Goal: Task Accomplishment & Management: Complete application form

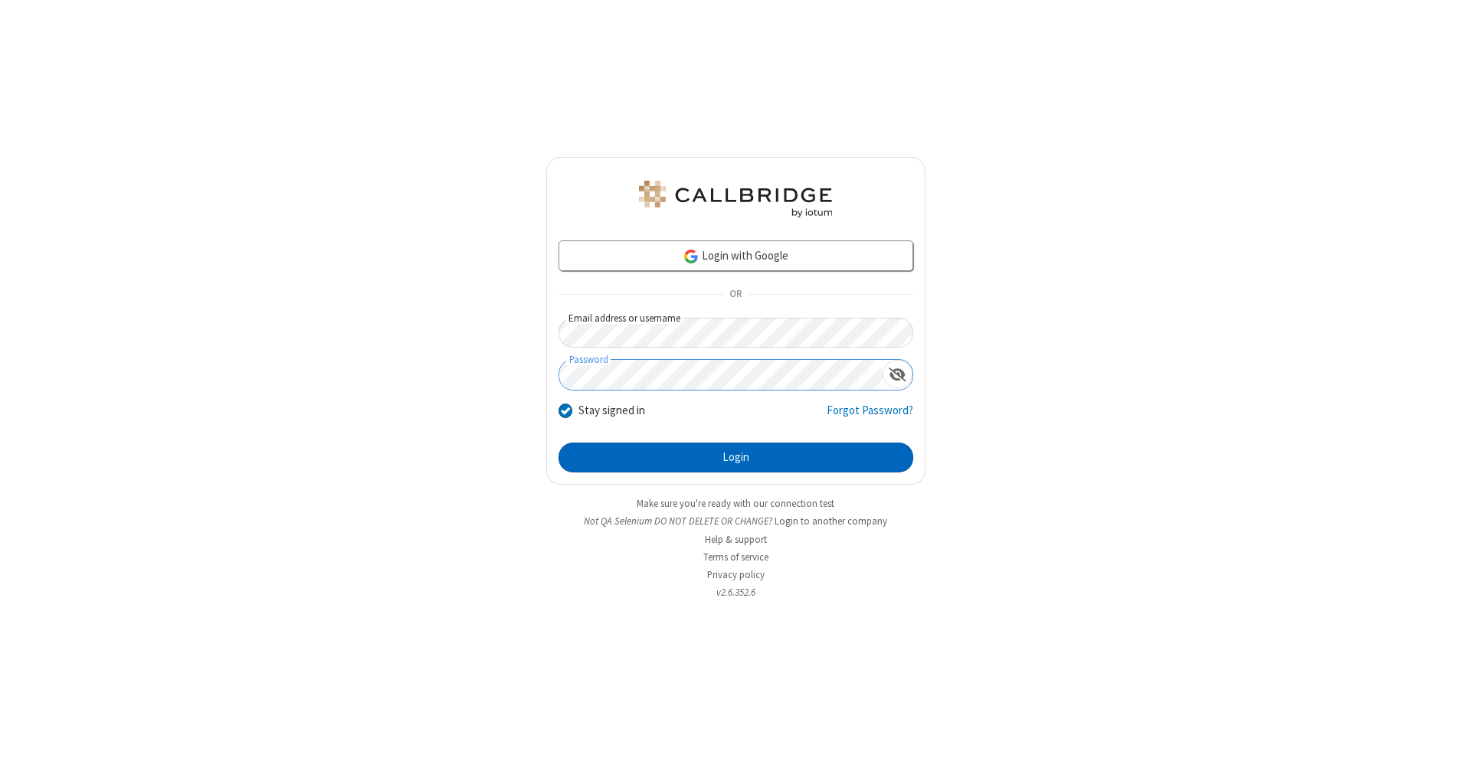
click at [735, 458] on button "Login" at bounding box center [735, 458] width 355 height 31
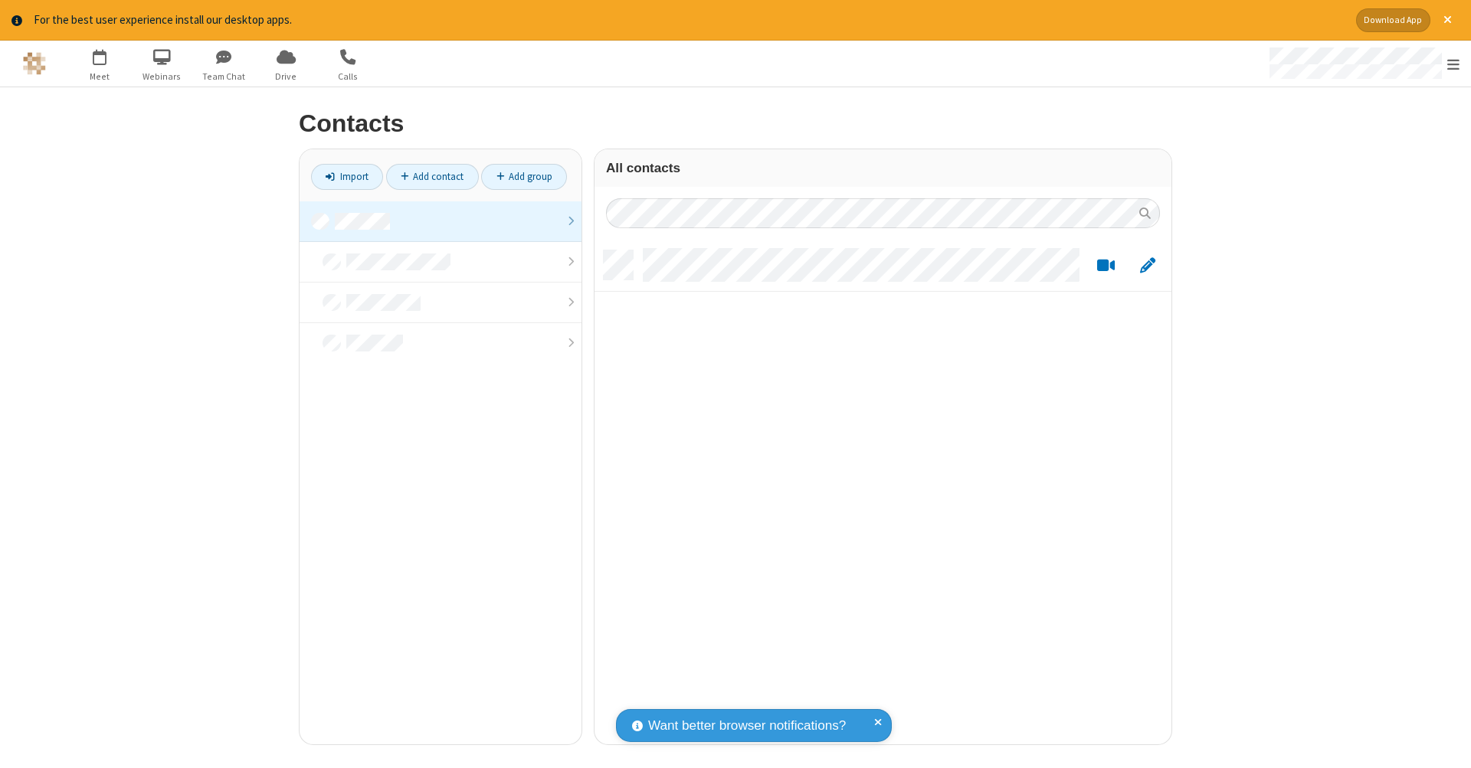
scroll to position [494, 565]
click at [440, 221] on link at bounding box center [440, 221] width 282 height 41
click at [432, 176] on link "Add contact" at bounding box center [432, 177] width 93 height 26
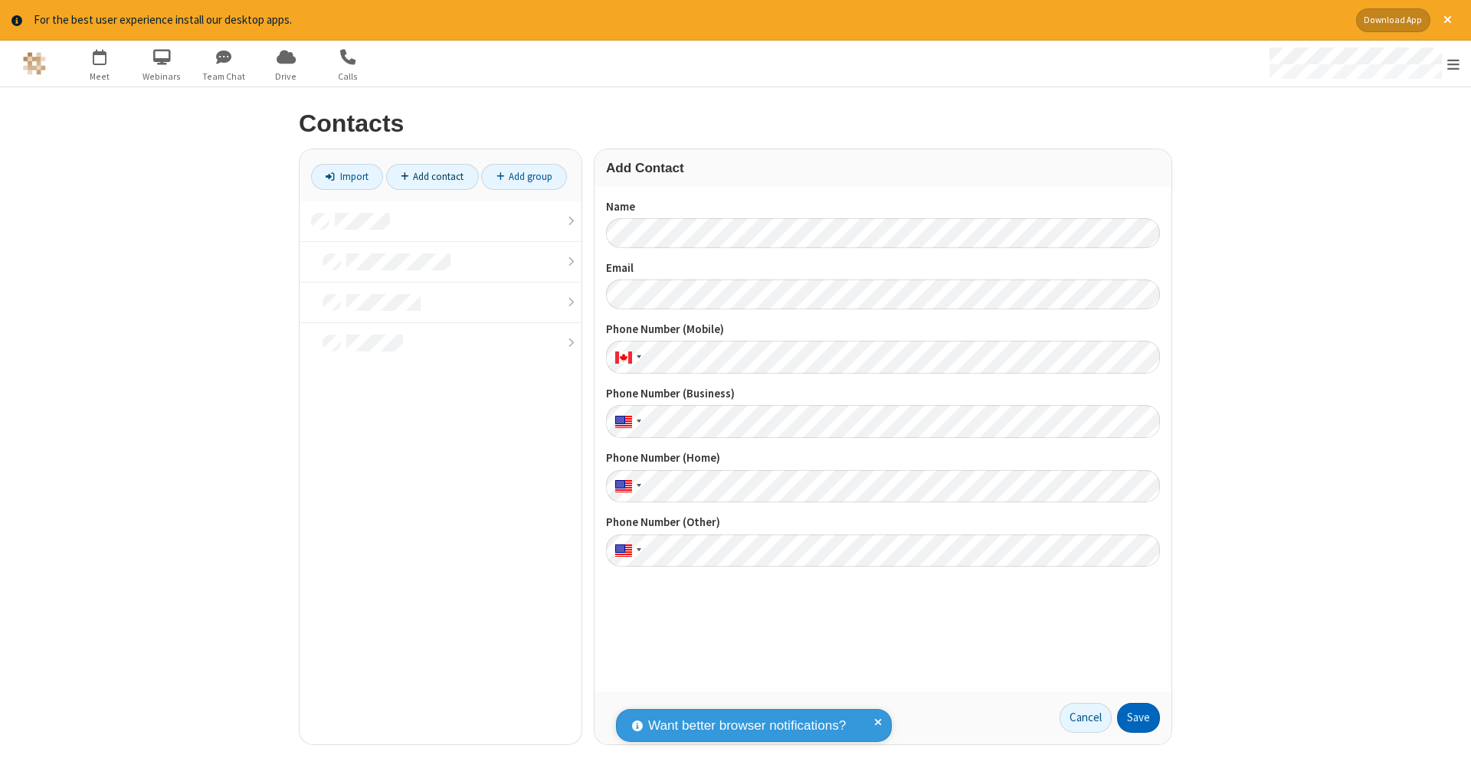
click at [1138, 718] on button "Save" at bounding box center [1138, 718] width 43 height 31
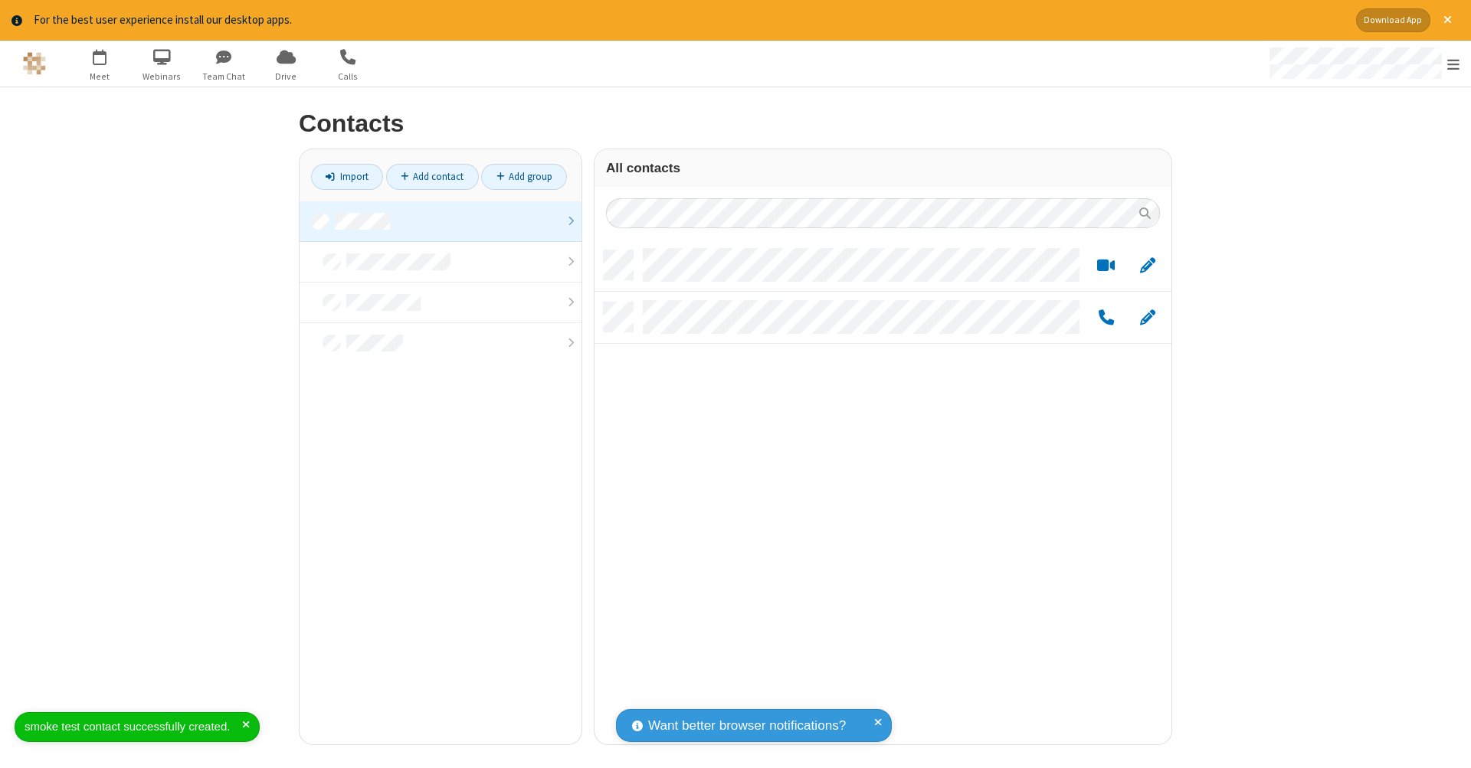
scroll to position [494, 565]
